Goal: Task Accomplishment & Management: Manage account settings

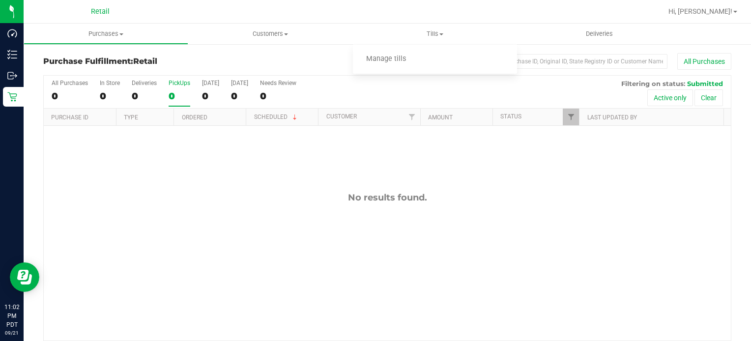
click at [391, 61] on span "Manage tills" at bounding box center [386, 59] width 66 height 8
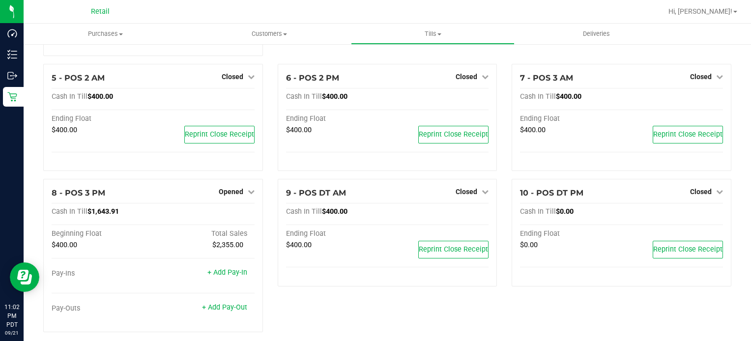
scroll to position [196, 0]
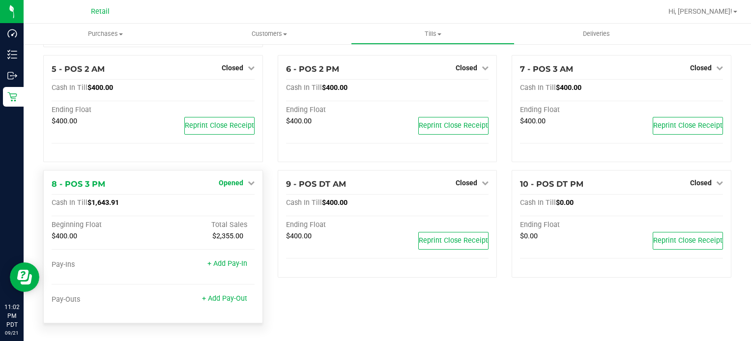
click at [231, 183] on span "Opened" at bounding box center [231, 183] width 25 height 8
click at [235, 203] on link "Close Till" at bounding box center [232, 204] width 27 height 8
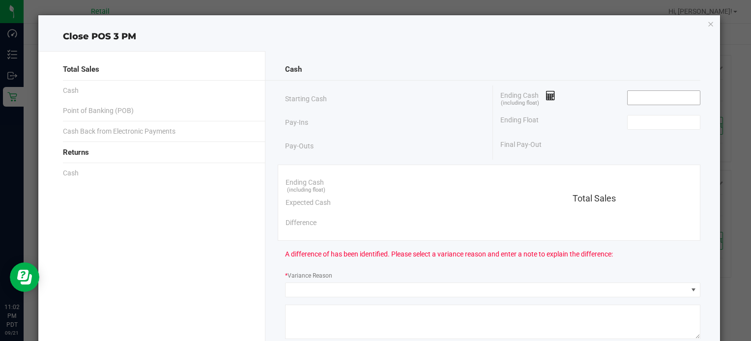
click at [656, 98] on input at bounding box center [664, 98] width 72 height 14
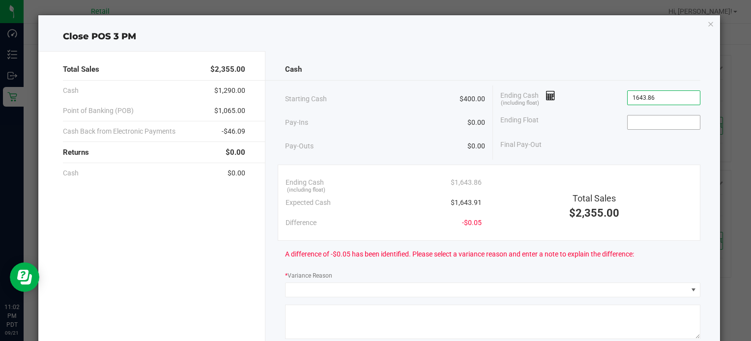
click at [665, 121] on input at bounding box center [664, 123] width 72 height 14
type input "$1,643.86"
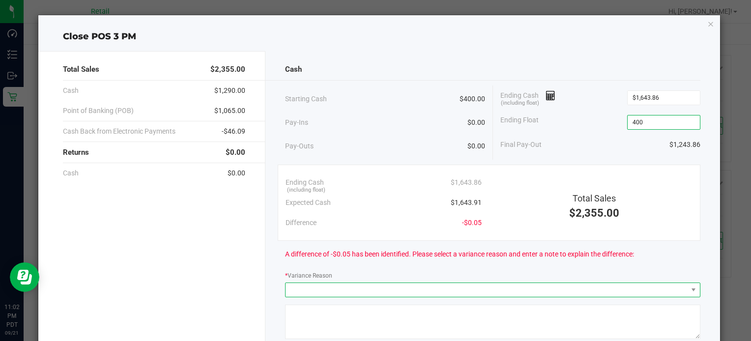
click at [379, 291] on span at bounding box center [487, 290] width 402 height 14
type input "$400.00"
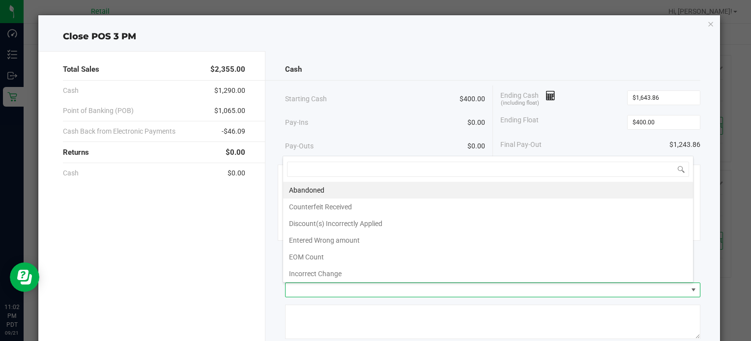
scroll to position [14, 410]
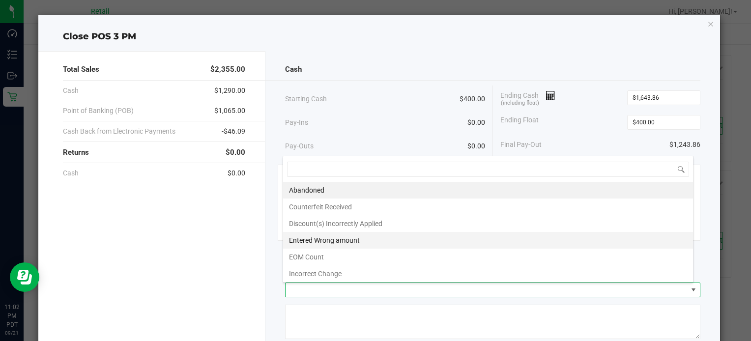
click at [365, 243] on li "Entered Wrong amount" at bounding box center [488, 240] width 410 height 17
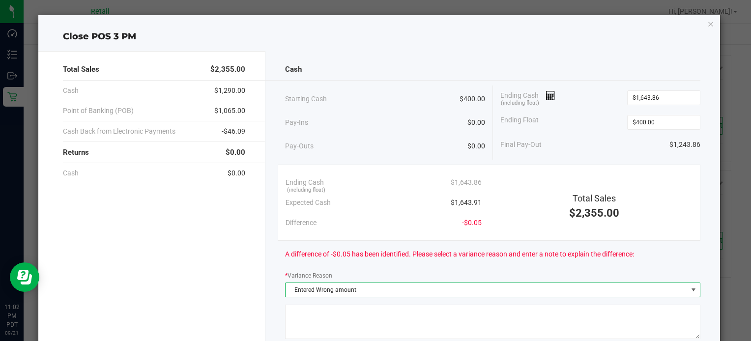
click at [342, 311] on textarea at bounding box center [492, 322] width 415 height 34
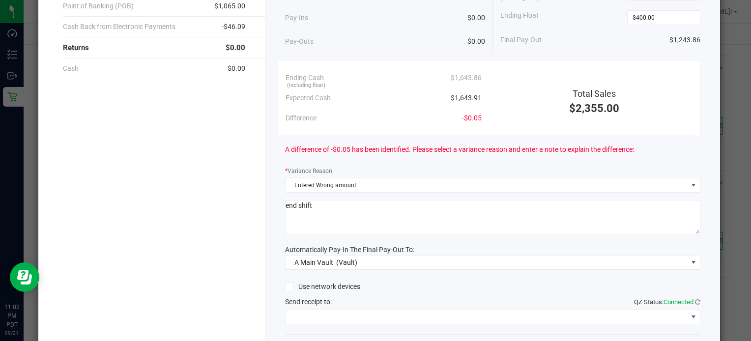
scroll to position [164, 0]
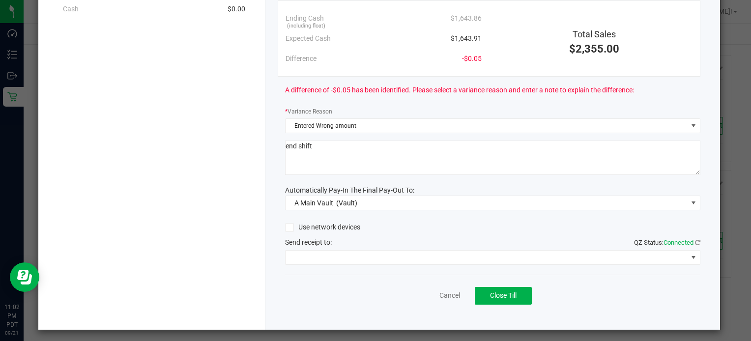
type textarea "end shift"
click at [371, 255] on span at bounding box center [487, 258] width 402 height 14
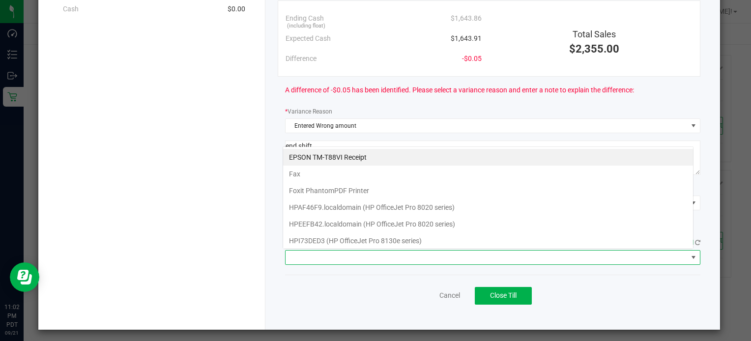
scroll to position [14, 410]
click at [362, 164] on Receipt "EPSON TM-T88VI Receipt" at bounding box center [488, 157] width 410 height 17
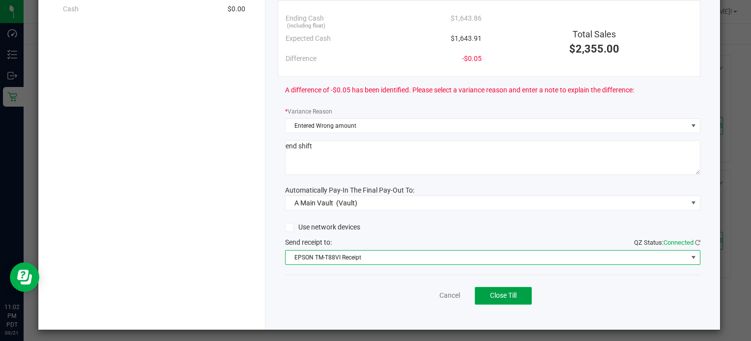
click at [504, 295] on span "Close Till" at bounding box center [503, 296] width 27 height 8
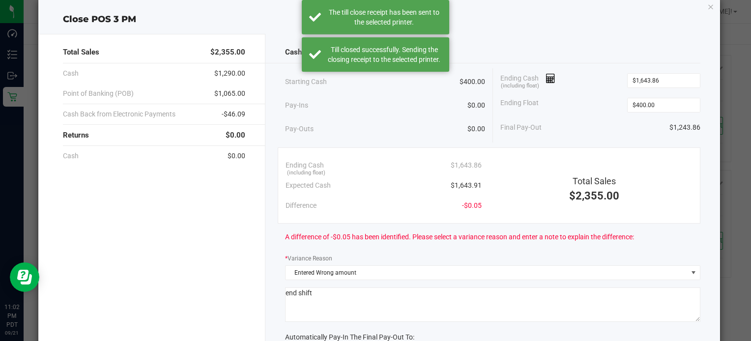
scroll to position [0, 0]
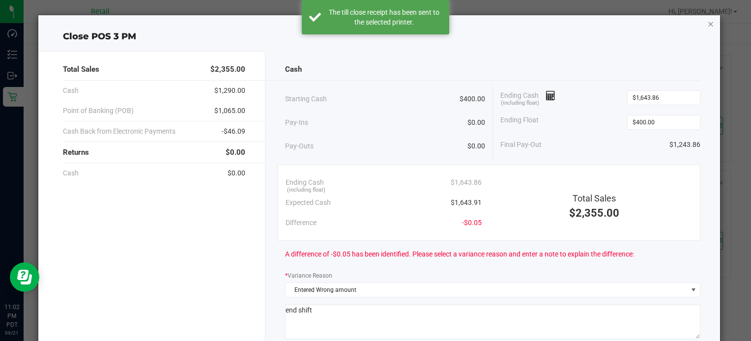
click at [707, 28] on icon "button" at bounding box center [710, 24] width 7 height 12
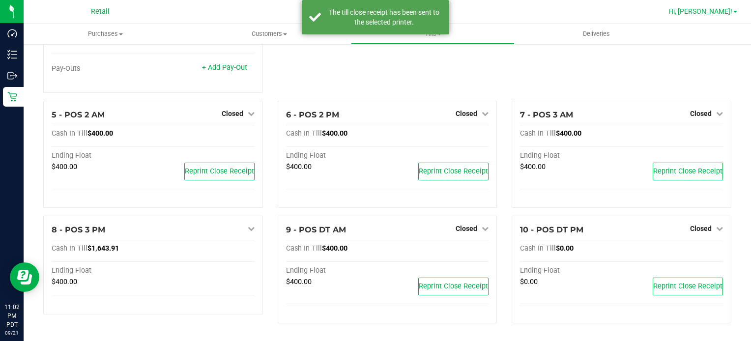
click at [719, 9] on span "Hi, [PERSON_NAME]!" at bounding box center [701, 11] width 64 height 8
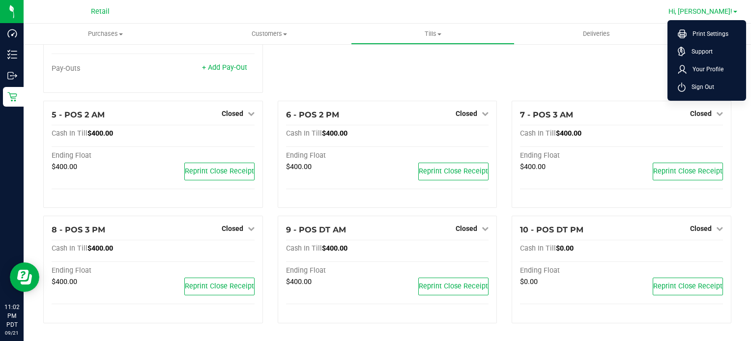
click at [706, 87] on span "Sign Out" at bounding box center [700, 87] width 29 height 10
